Goal: Find specific page/section: Find specific page/section

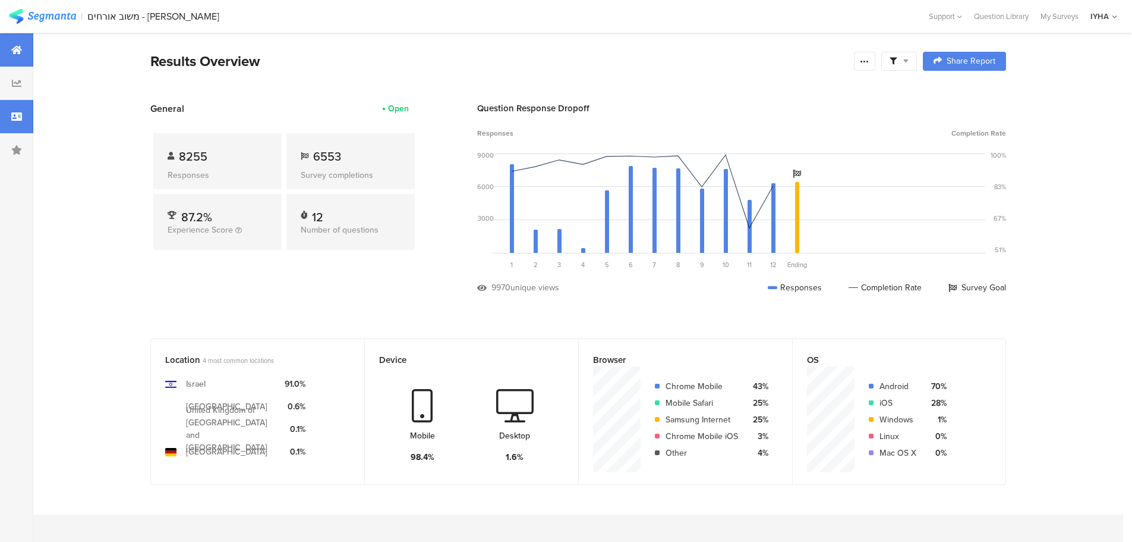
click at [17, 120] on icon at bounding box center [16, 117] width 11 height 10
